Goal: Task Accomplishment & Management: Use online tool/utility

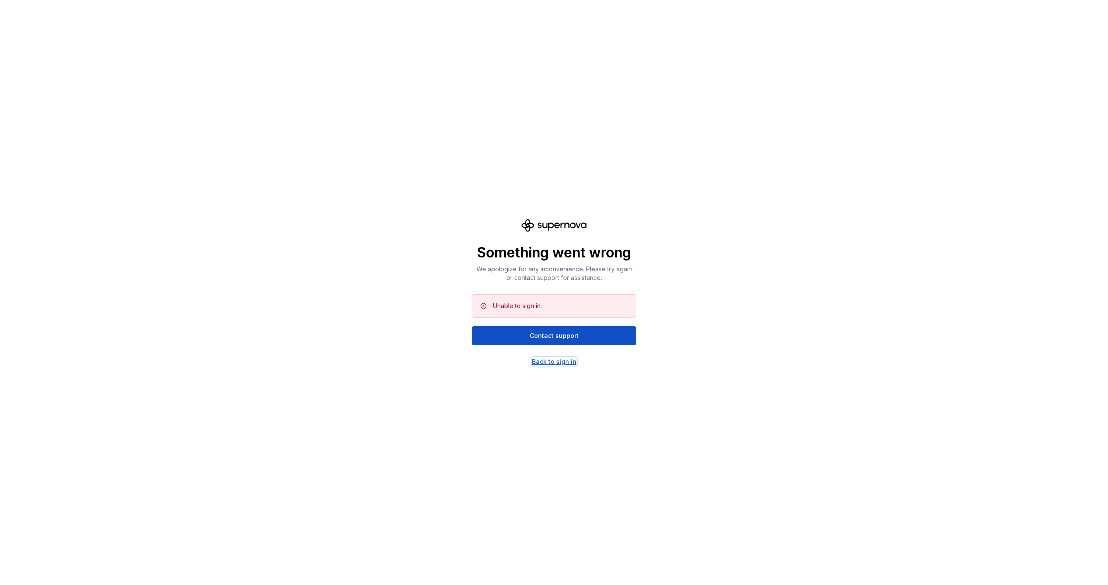
click at [563, 361] on div "Back to sign in" at bounding box center [554, 362] width 45 height 9
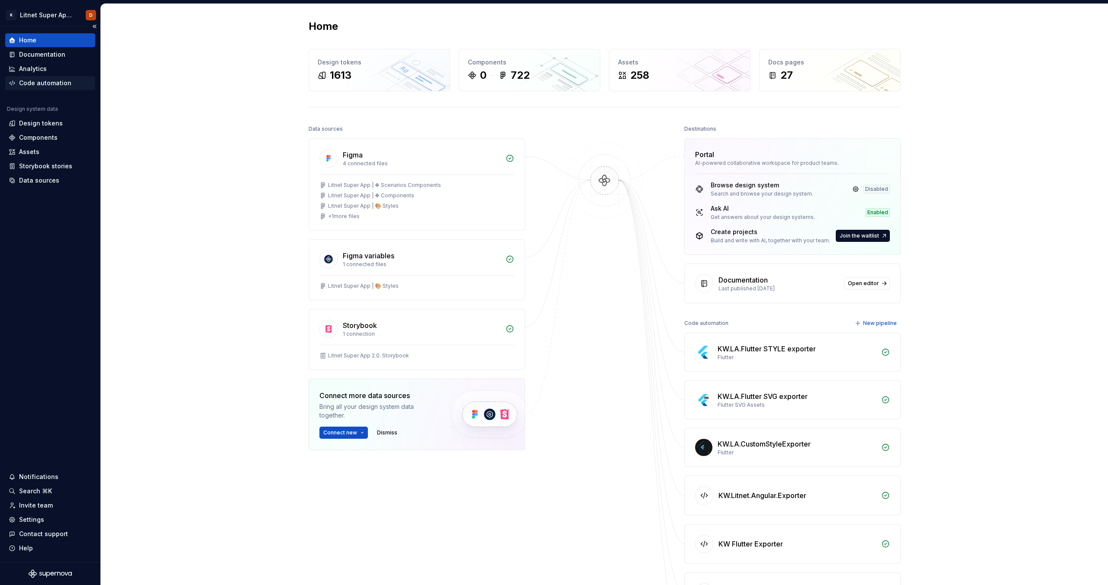
click at [50, 84] on div "Code automation" at bounding box center [45, 83] width 52 height 9
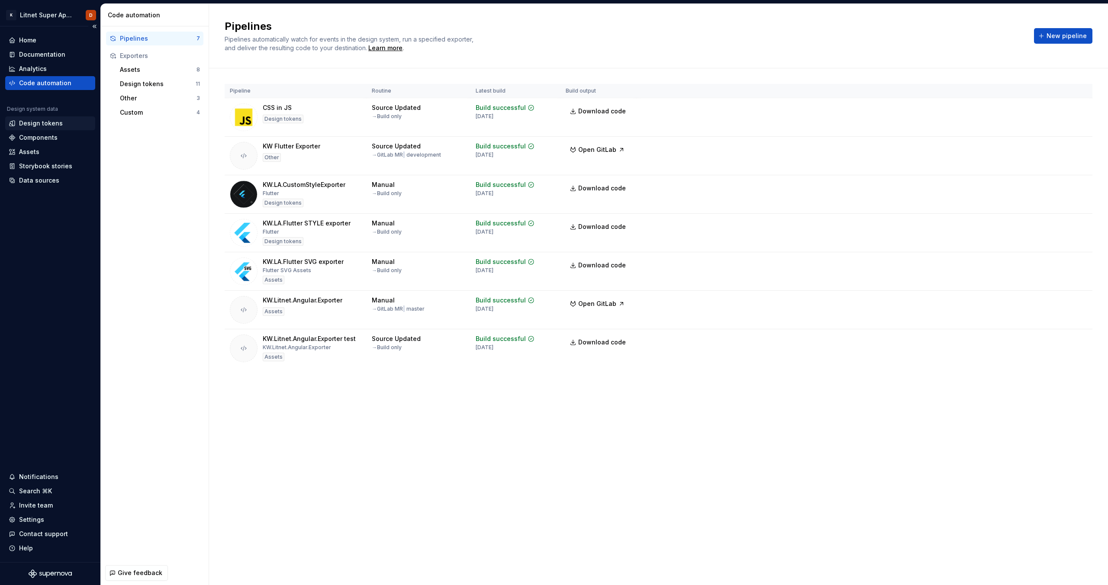
click at [46, 125] on div "Design tokens" at bounding box center [41, 123] width 44 height 9
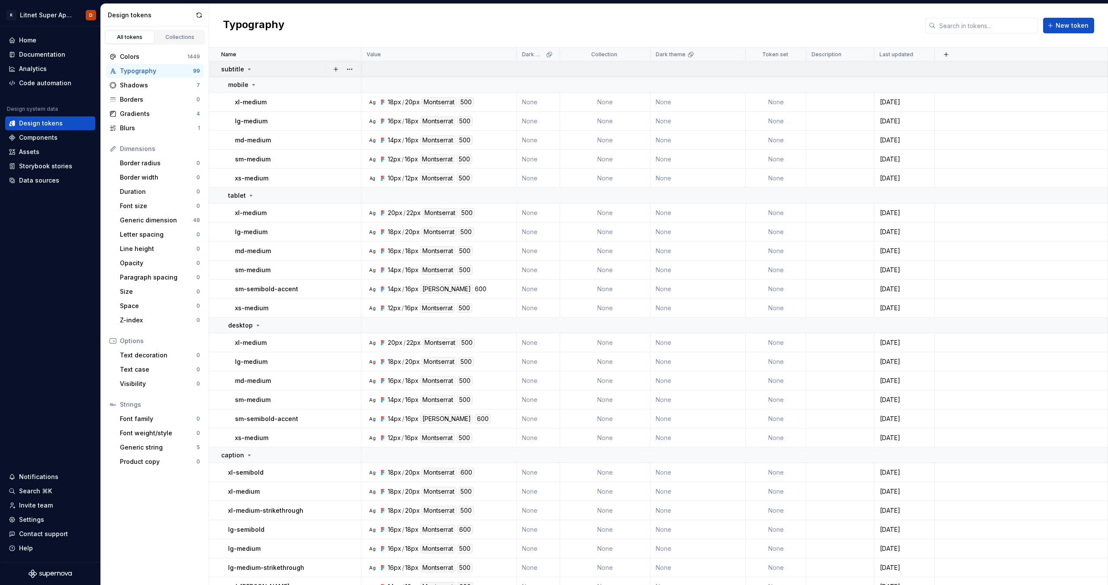
click at [250, 71] on icon at bounding box center [249, 69] width 7 height 7
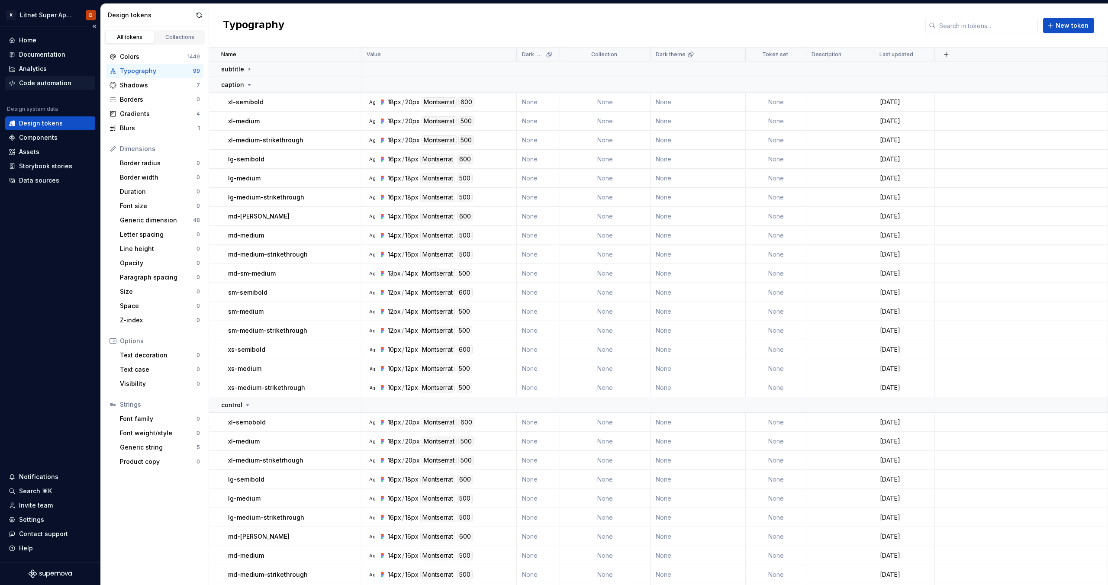
click at [55, 86] on div "Code automation" at bounding box center [45, 83] width 52 height 9
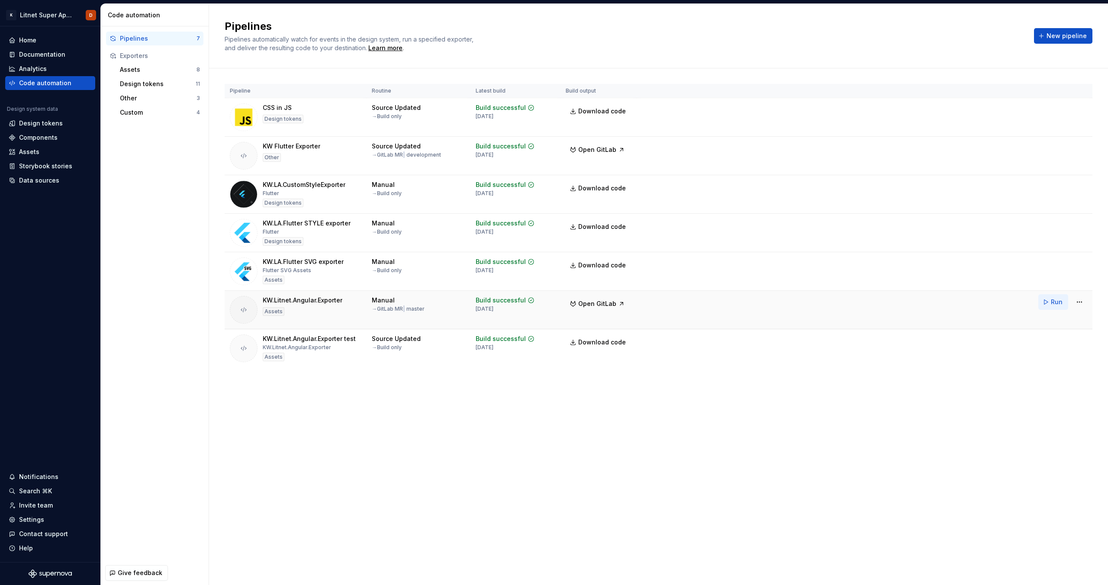
click at [1057, 306] on span "Run" at bounding box center [1057, 302] width 12 height 9
click at [426, 442] on div "Pipelines Pipelines automatically watch for events in the design system, run a …" at bounding box center [658, 294] width 899 height 581
